Goal: Transaction & Acquisition: Purchase product/service

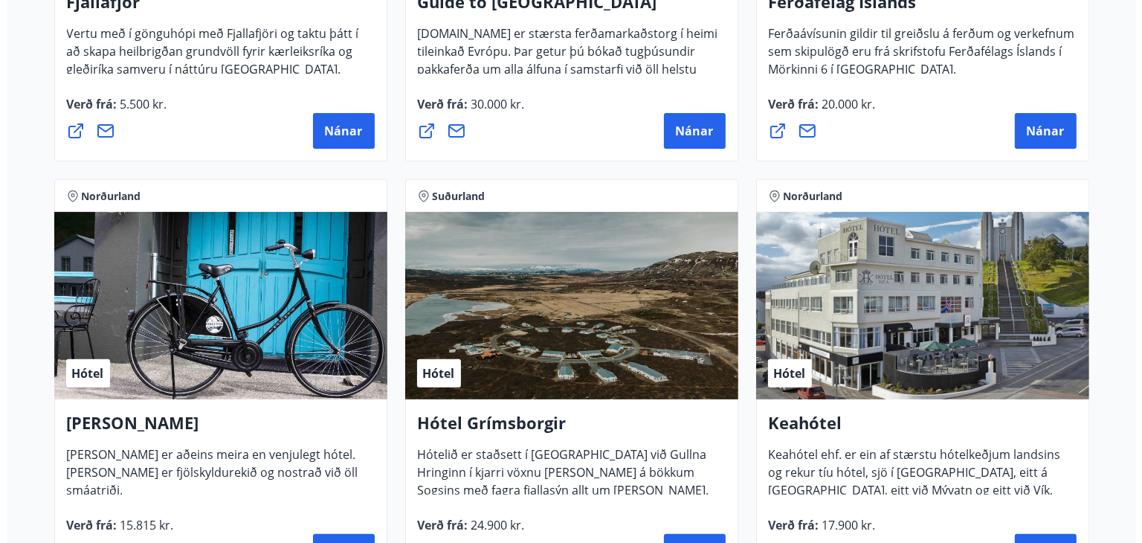
scroll to position [535, 0]
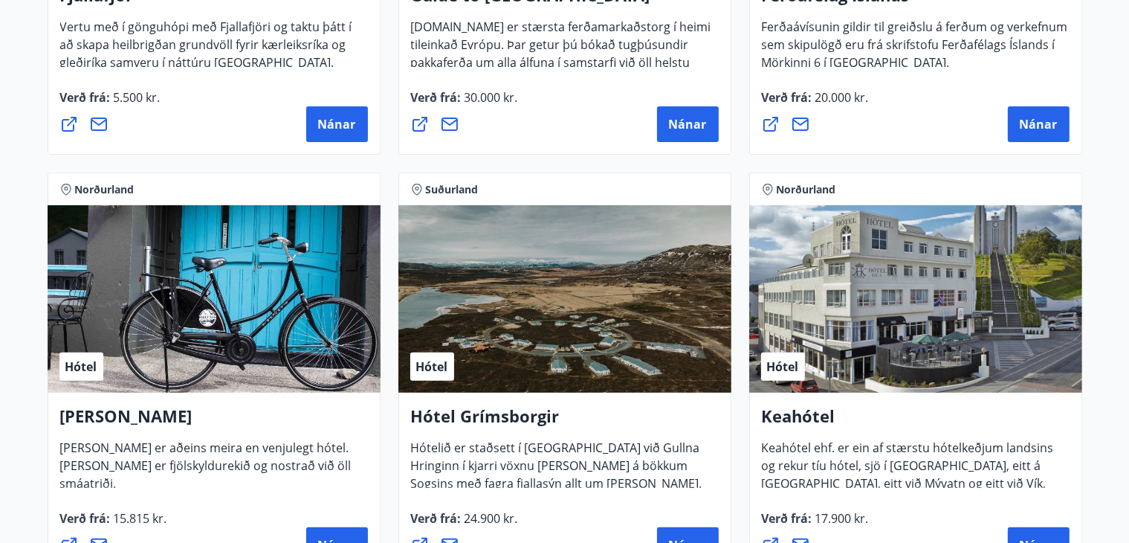
click at [574, 100] on div "Verð frá : 30.000 kr. [GEOGRAPHIC_DATA]" at bounding box center [565, 115] width 308 height 54
click at [341, 117] on span "Nánar" at bounding box center [337, 124] width 38 height 16
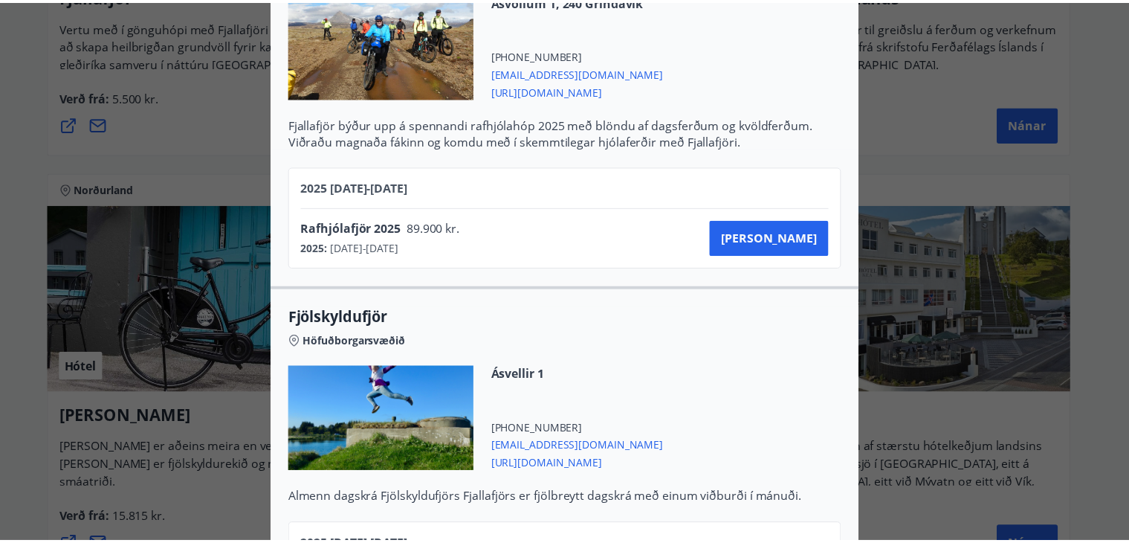
scroll to position [0, 0]
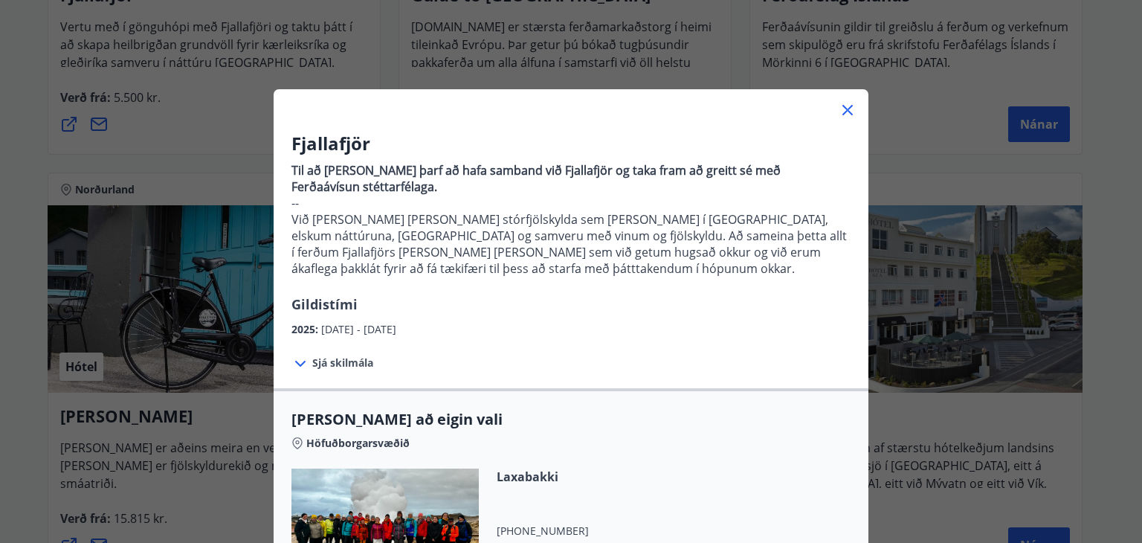
click at [911, 141] on div "Fjallafjör Til að [PERSON_NAME] þarf að hafa samband við Fjallafjör og taka fra…" at bounding box center [571, 271] width 1142 height 543
click at [842, 108] on icon at bounding box center [847, 110] width 10 height 10
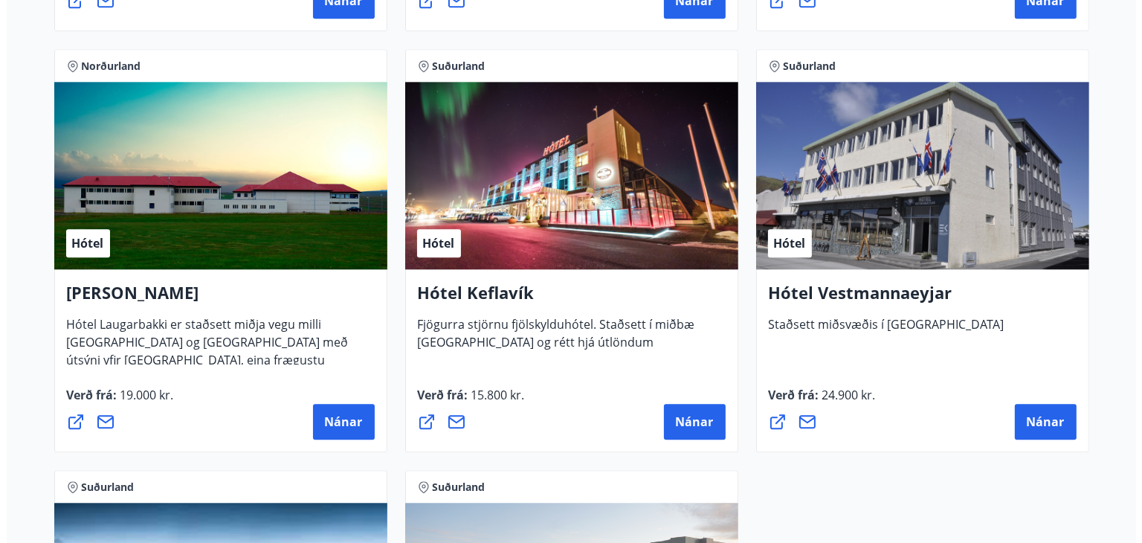
scroll to position [3628, 0]
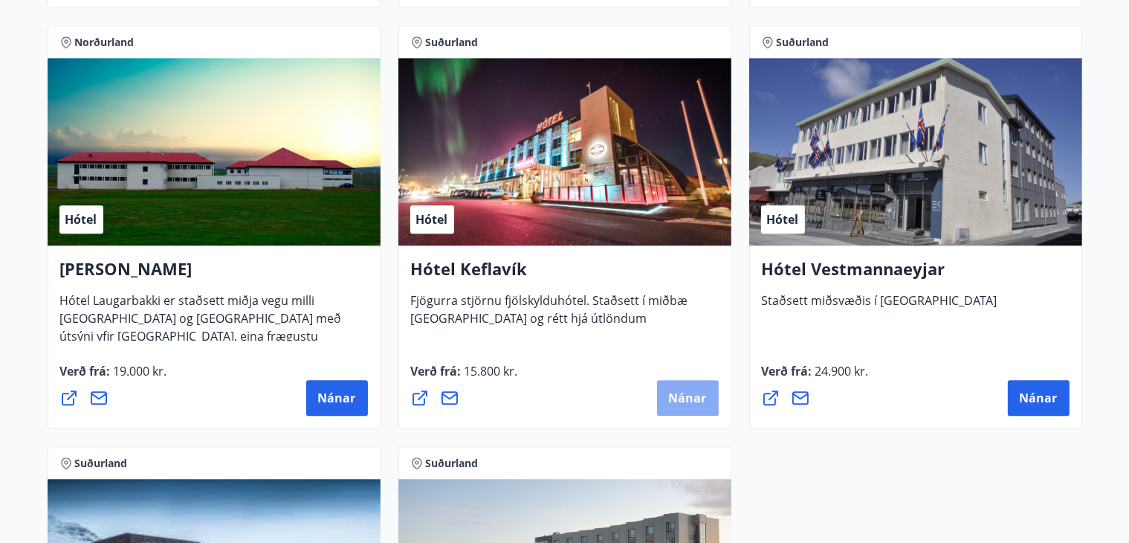
click at [691, 393] on span "Nánar" at bounding box center [688, 398] width 38 height 16
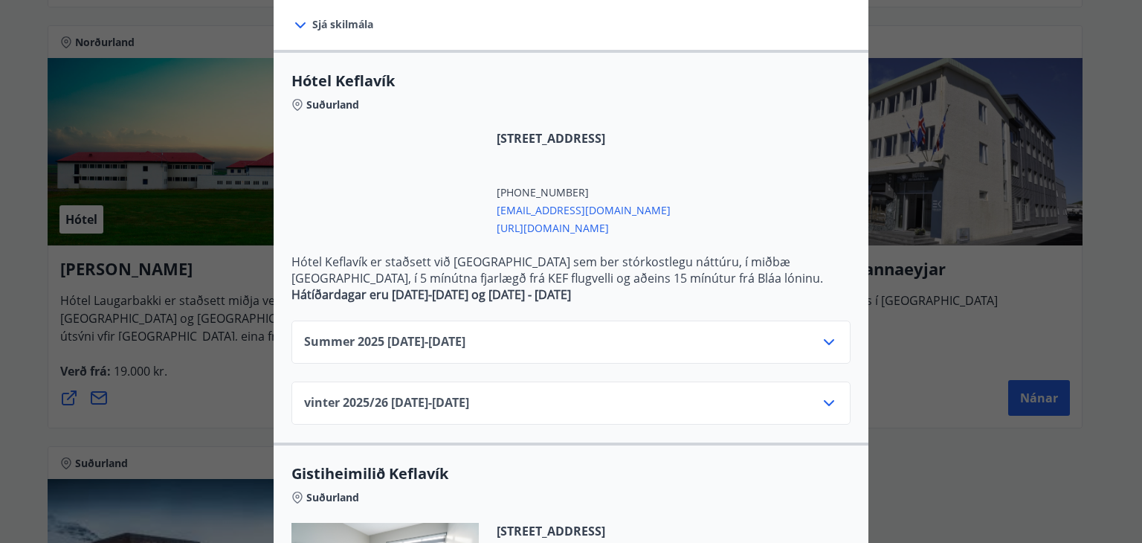
scroll to position [268, 0]
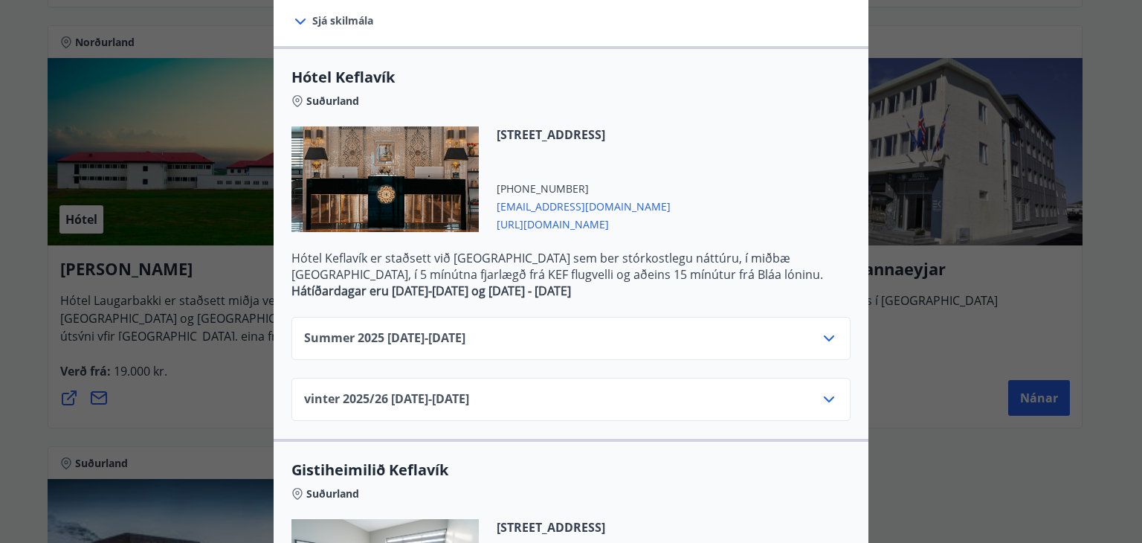
click at [827, 339] on icon at bounding box center [829, 338] width 18 height 18
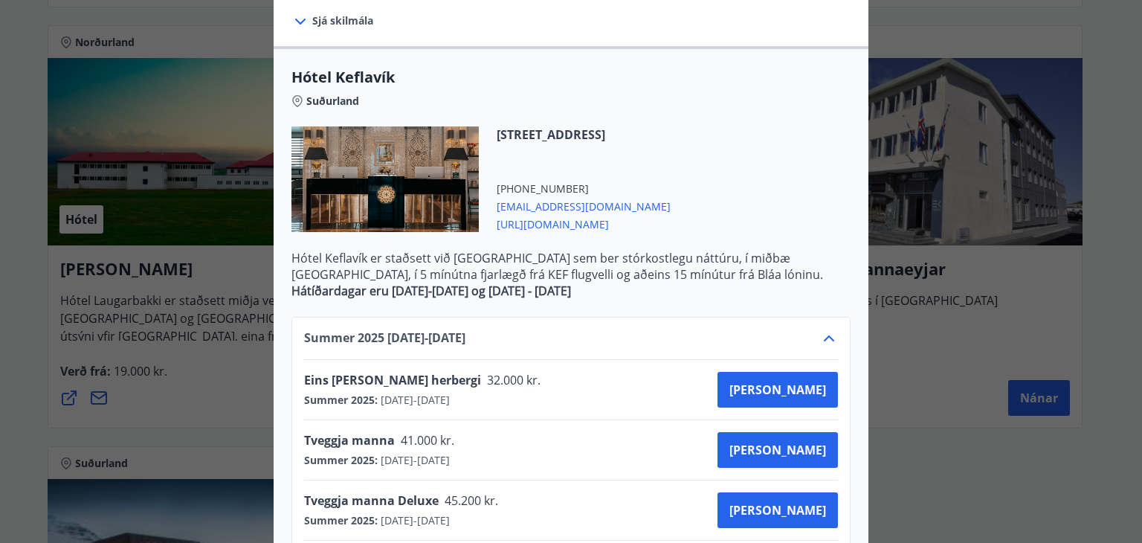
click at [827, 339] on icon at bounding box center [829, 338] width 18 height 18
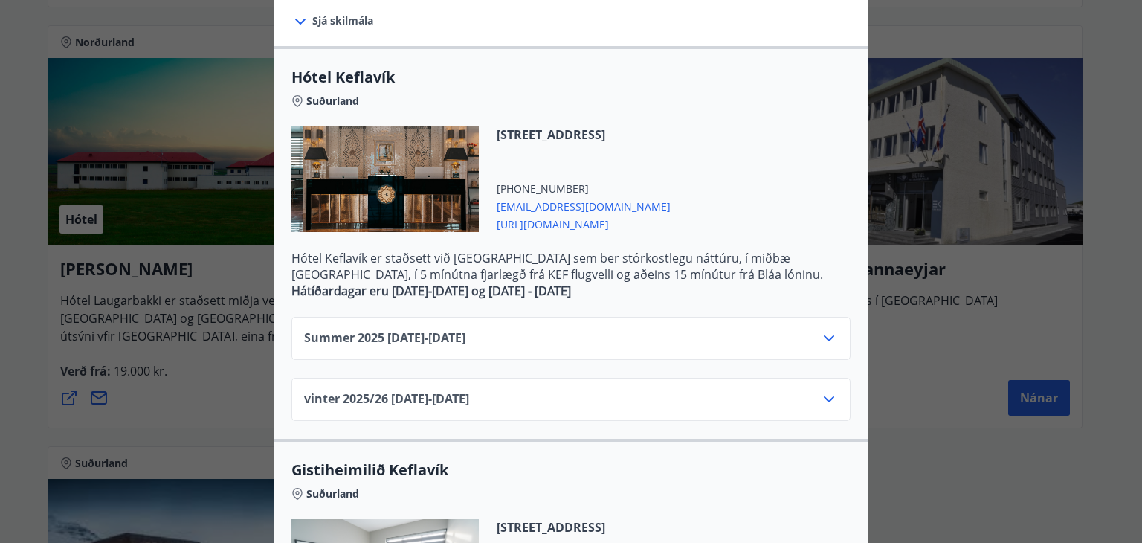
click at [822, 404] on icon at bounding box center [829, 399] width 18 height 18
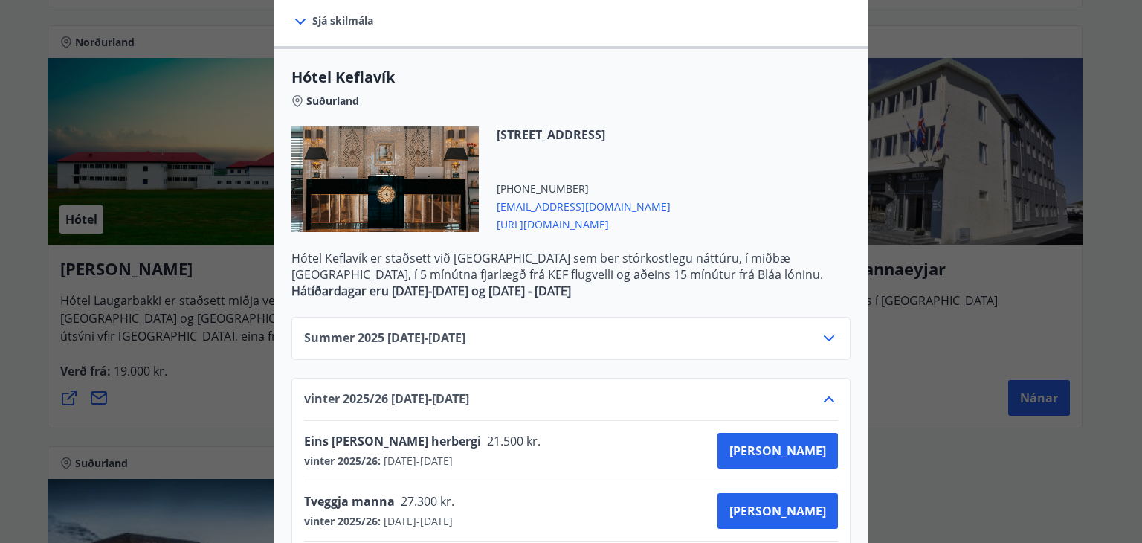
click at [824, 340] on icon at bounding box center [829, 338] width 18 height 18
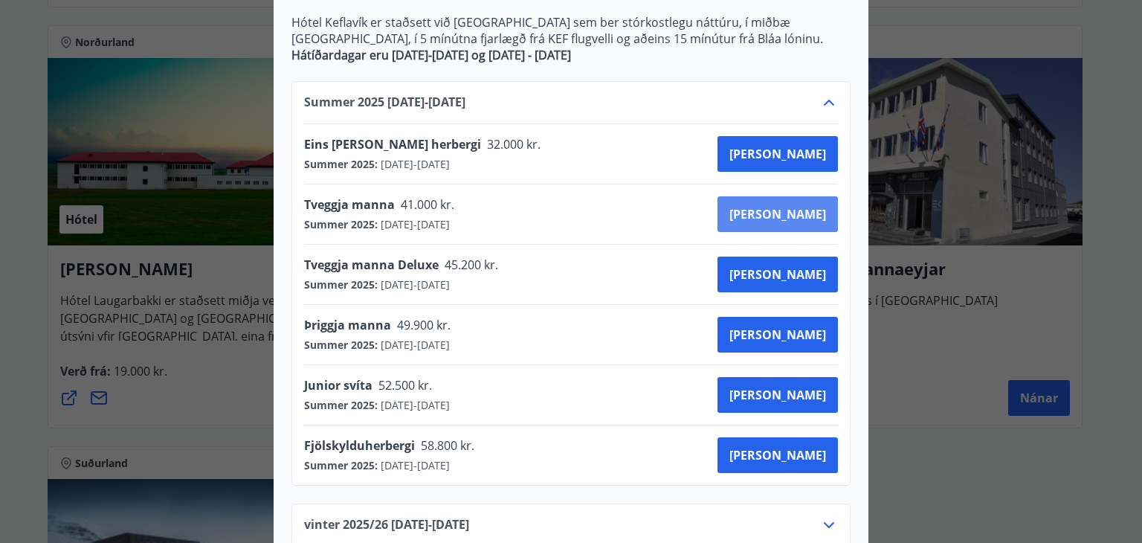
scroll to position [506, 0]
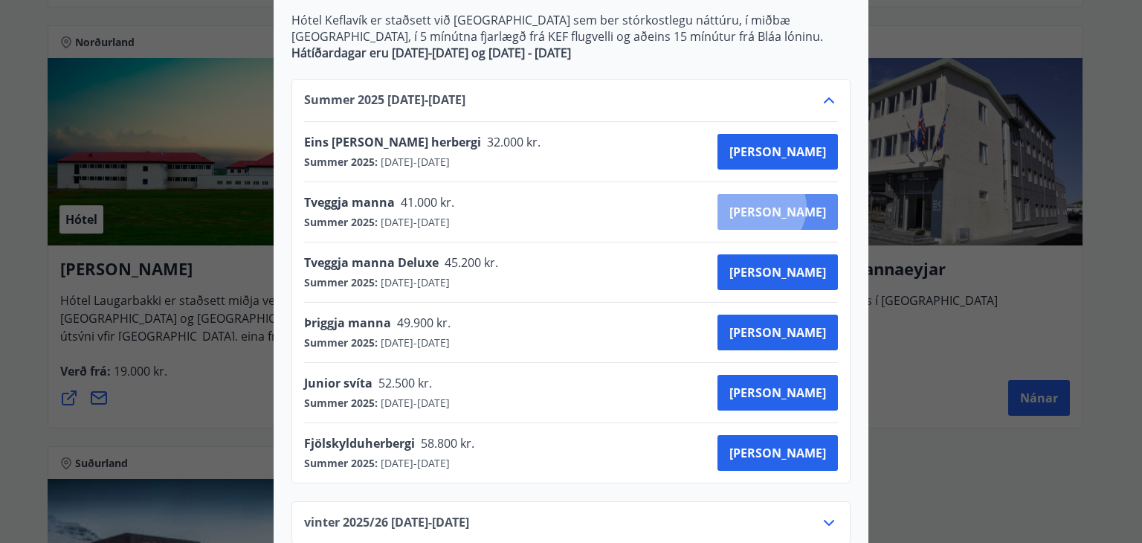
click at [811, 206] on span "[PERSON_NAME]" at bounding box center [777, 212] width 97 height 16
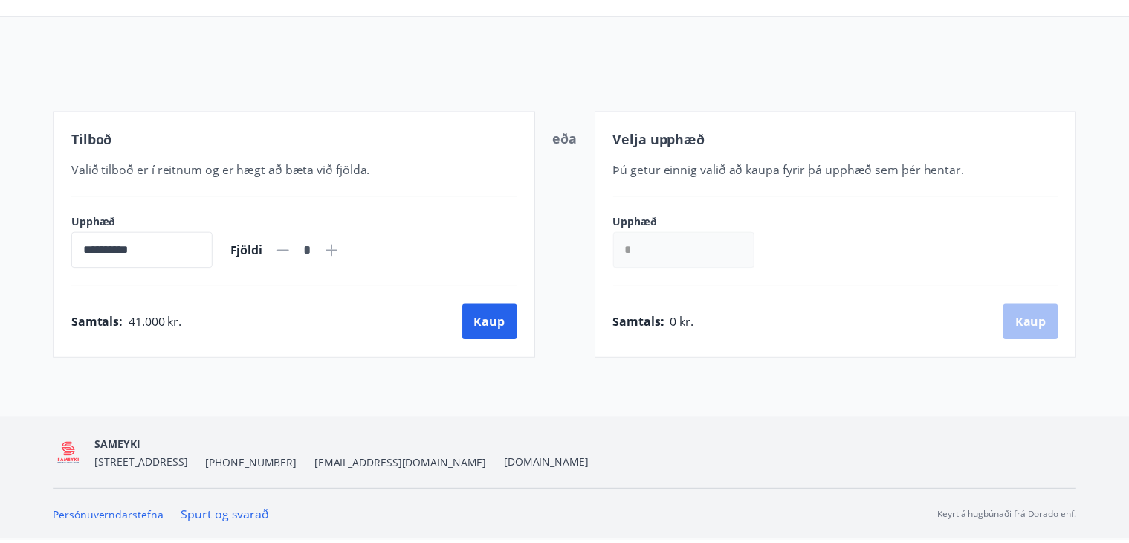
scroll to position [126, 0]
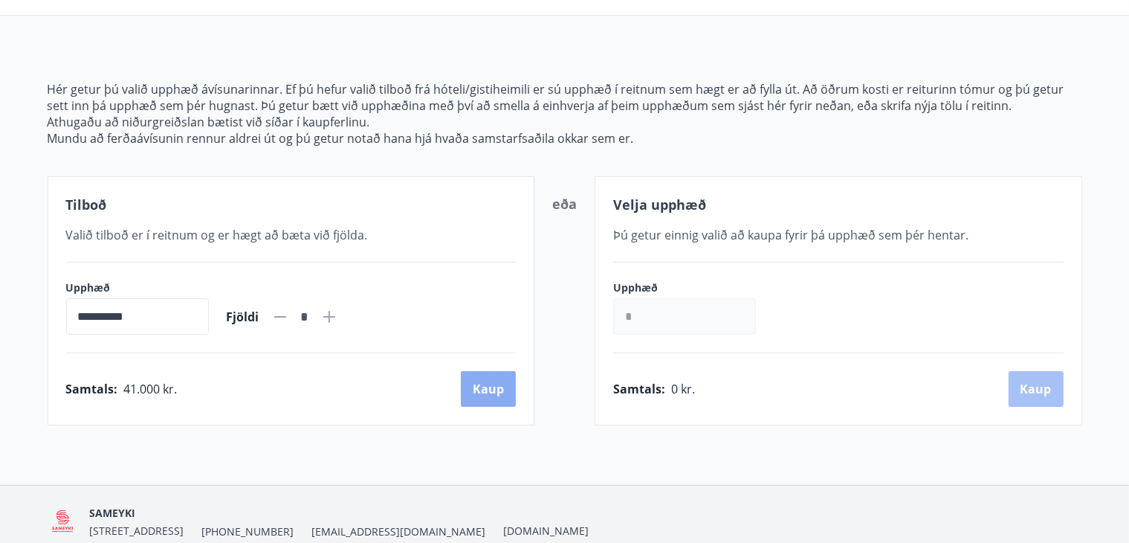
click at [481, 387] on button "Kaup" at bounding box center [488, 389] width 55 height 36
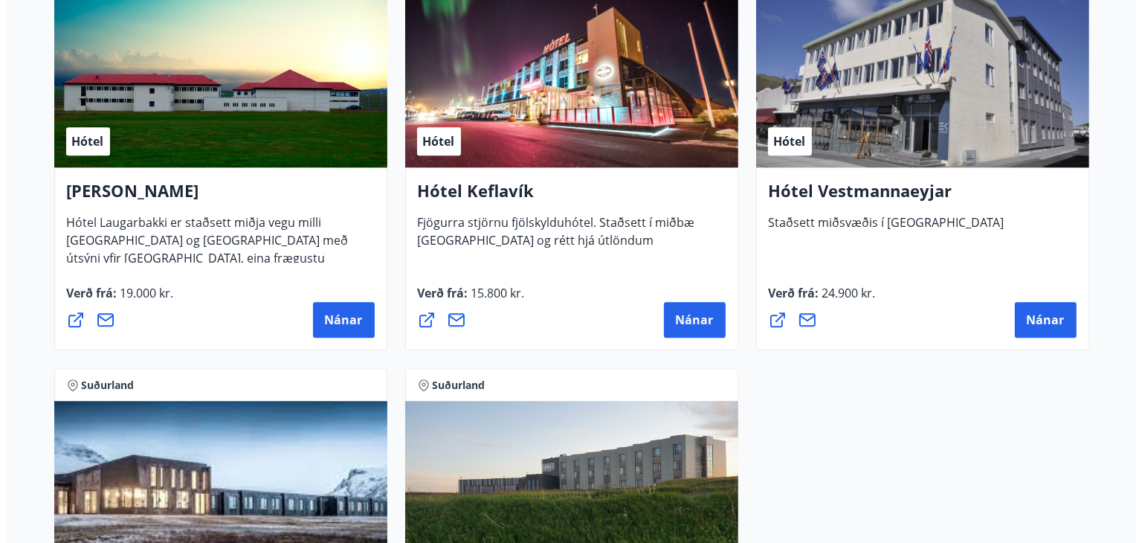
scroll to position [3681, 0]
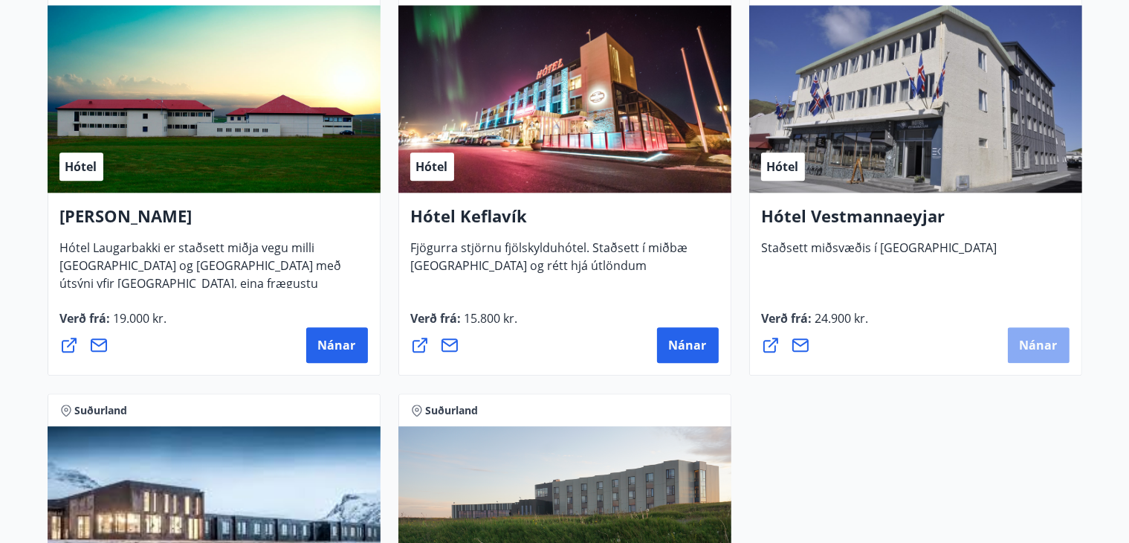
click at [1036, 349] on span "Nánar" at bounding box center [1039, 345] width 38 height 16
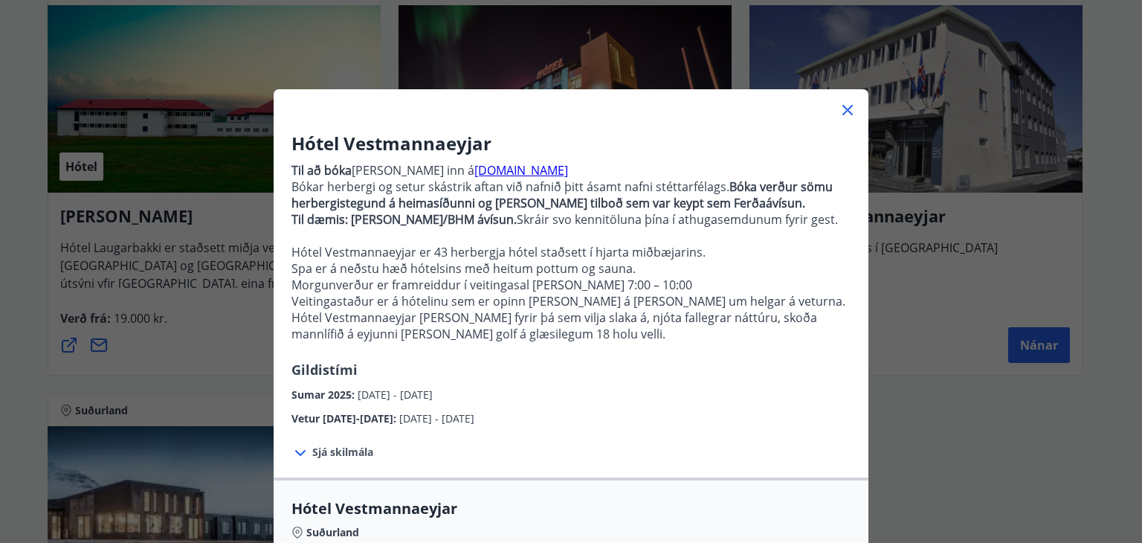
click at [775, 393] on div "Sumar 2025 : [DATE] - [DATE]" at bounding box center [570, 391] width 559 height 24
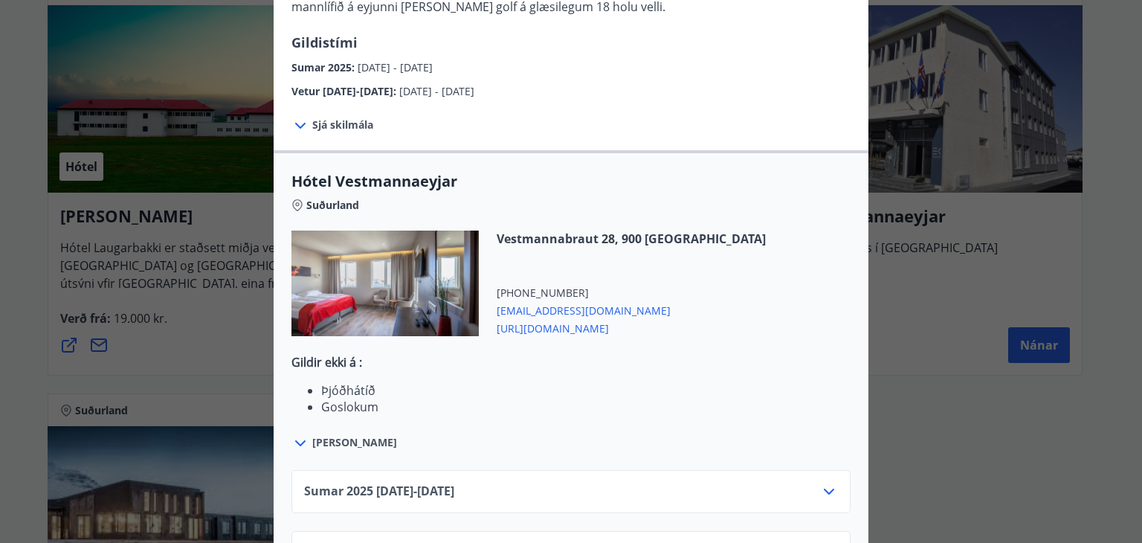
scroll to position [387, 0]
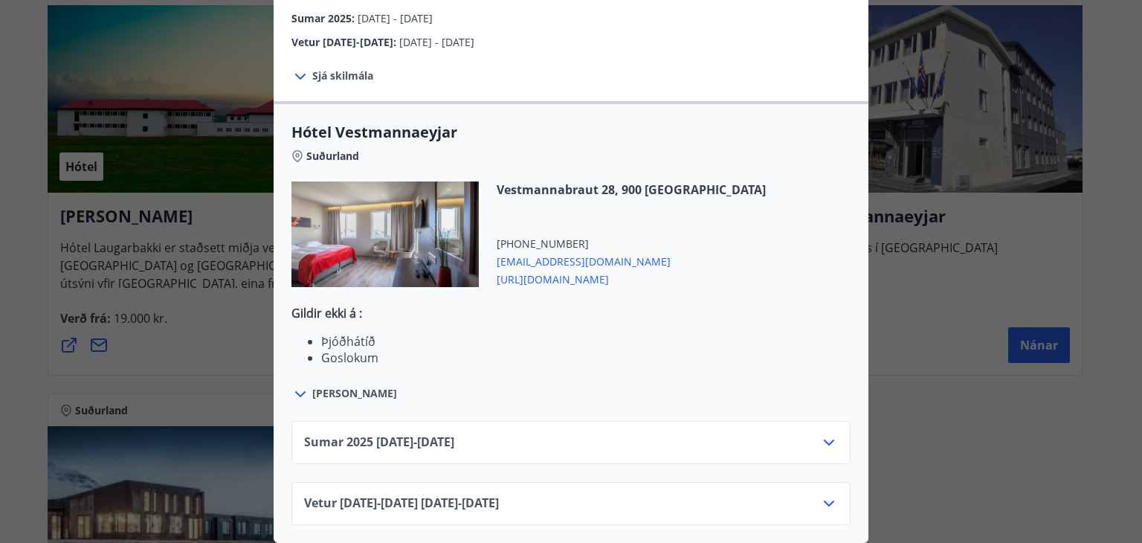
click at [820, 433] on icon at bounding box center [829, 442] width 18 height 18
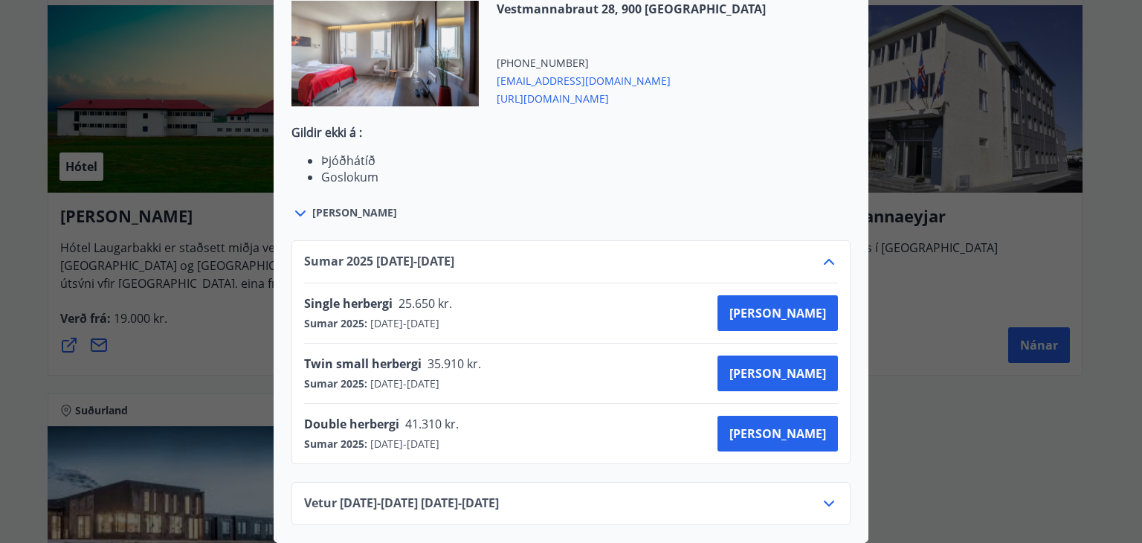
scroll to position [566, 0]
click at [794, 355] on button "[PERSON_NAME]" at bounding box center [777, 373] width 120 height 36
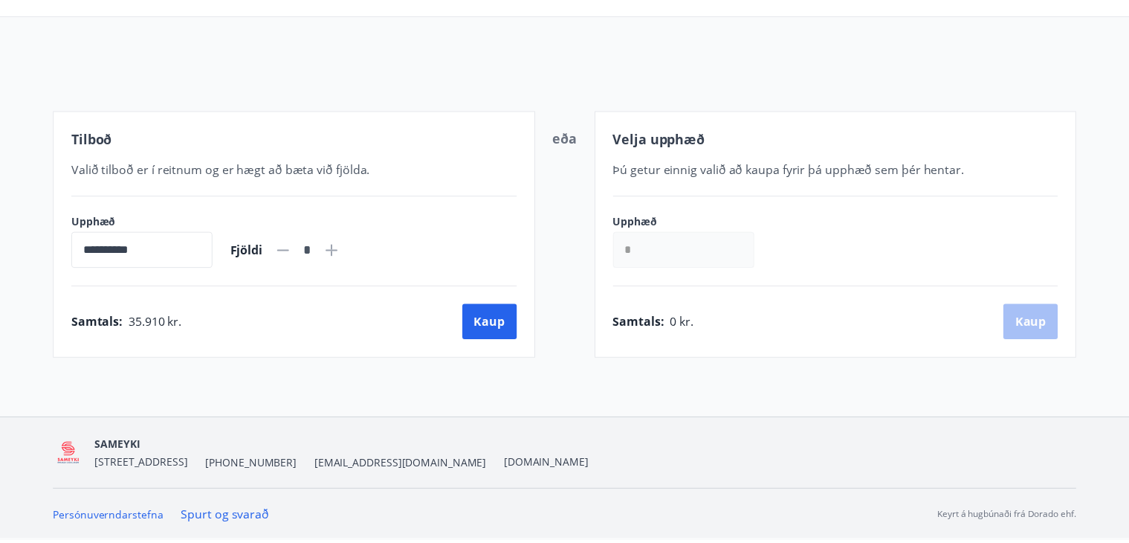
scroll to position [126, 0]
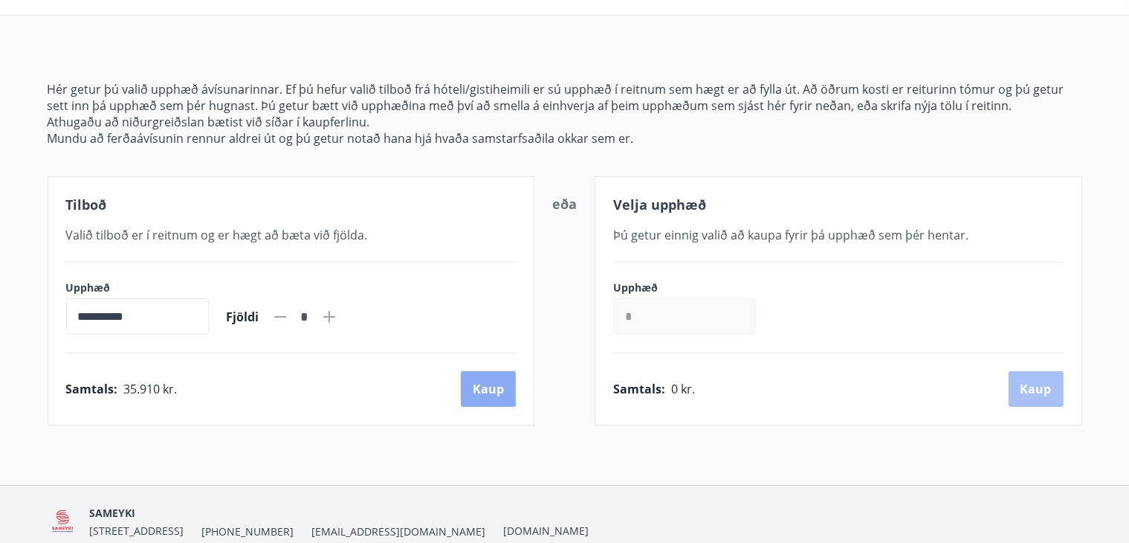
click at [484, 384] on button "Kaup" at bounding box center [488, 389] width 55 height 36
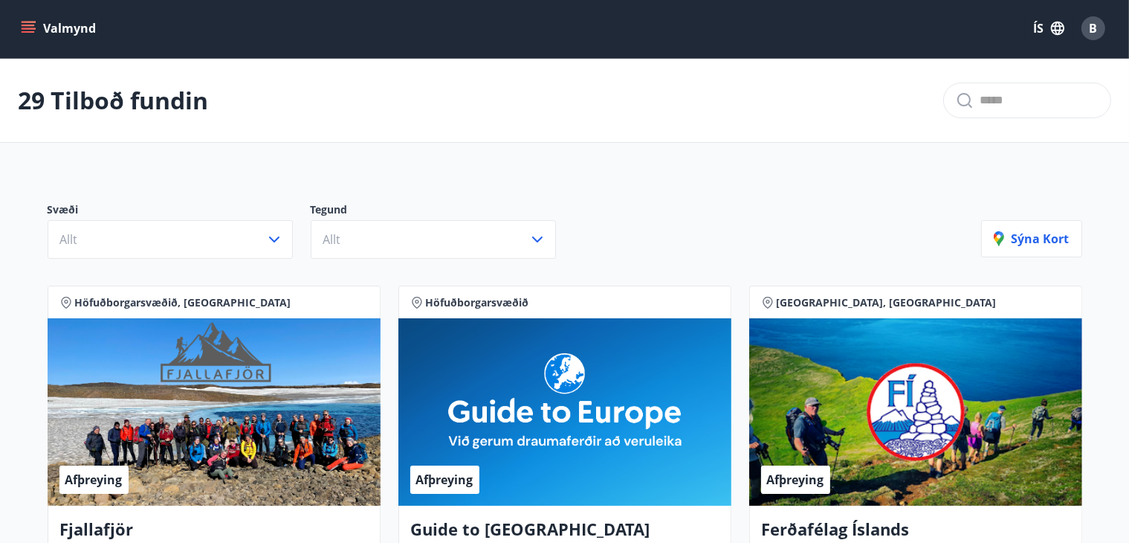
scroll to position [126, 0]
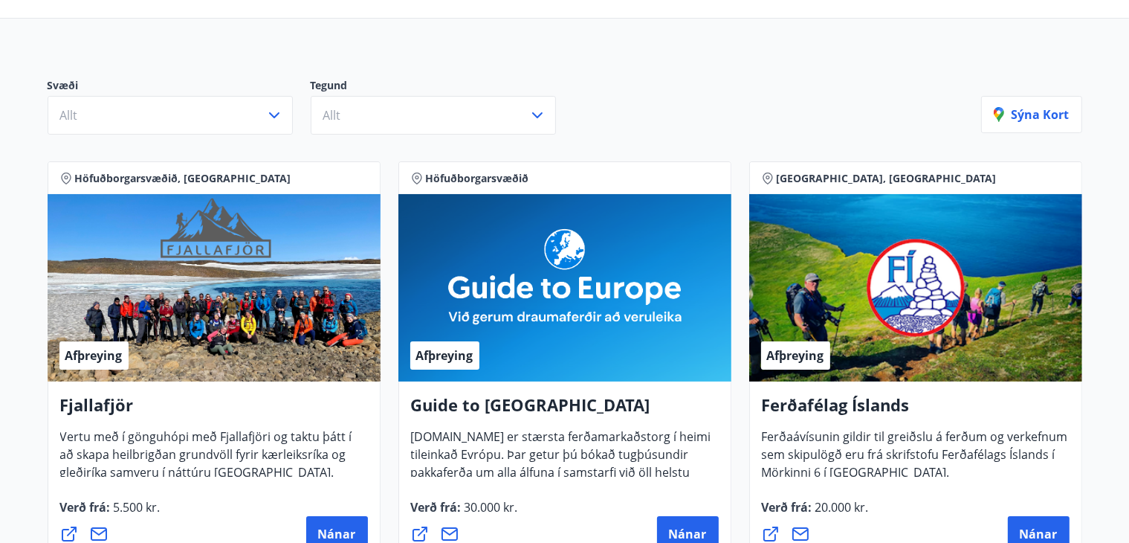
click at [633, 80] on div "Svæði Allt Tegund Allt" at bounding box center [515, 106] width 934 height 57
